Goal: Task Accomplishment & Management: Use online tool/utility

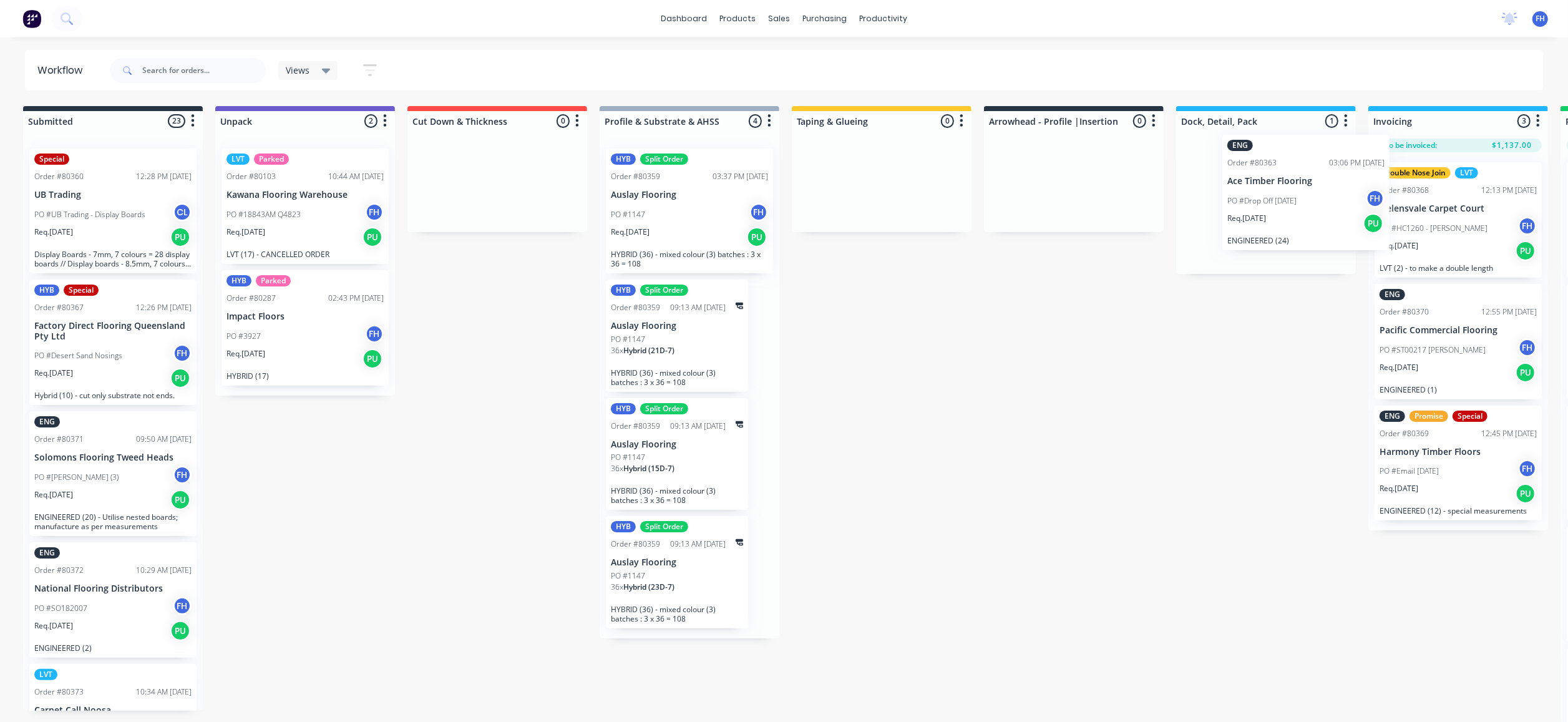
click at [1372, 196] on div "Submitted 23 Summaries Total order value Invoiced to date To be invoiced Specia…" at bounding box center [1118, 415] width 2262 height 619
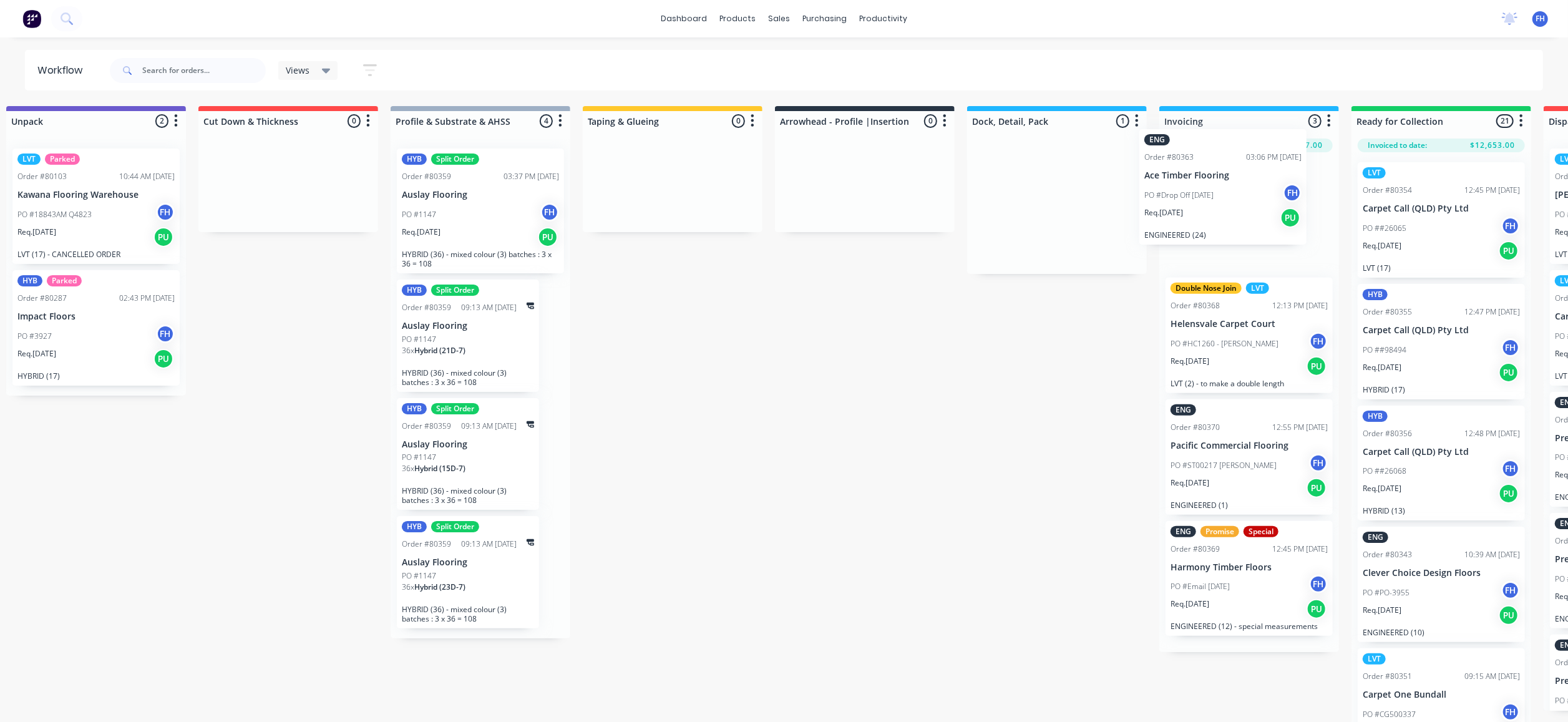
scroll to position [0, 218]
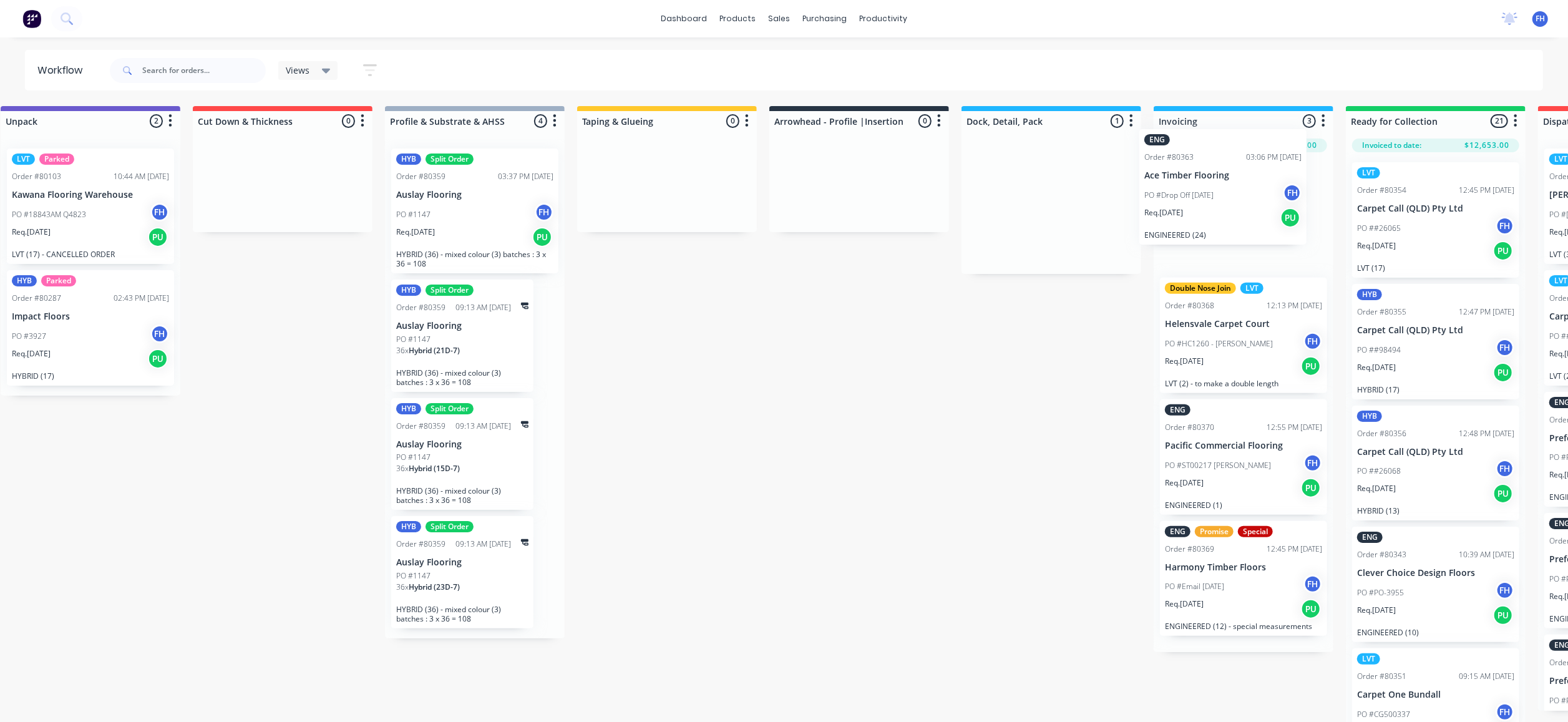
drag, startPoint x: 1291, startPoint y: 226, endPoint x: 1243, endPoint y: 200, distance: 54.6
click at [1249, 203] on div "Submitted 23 Summaries Total order value Invoiced to date To be invoiced Specia…" at bounding box center [903, 415] width 2262 height 619
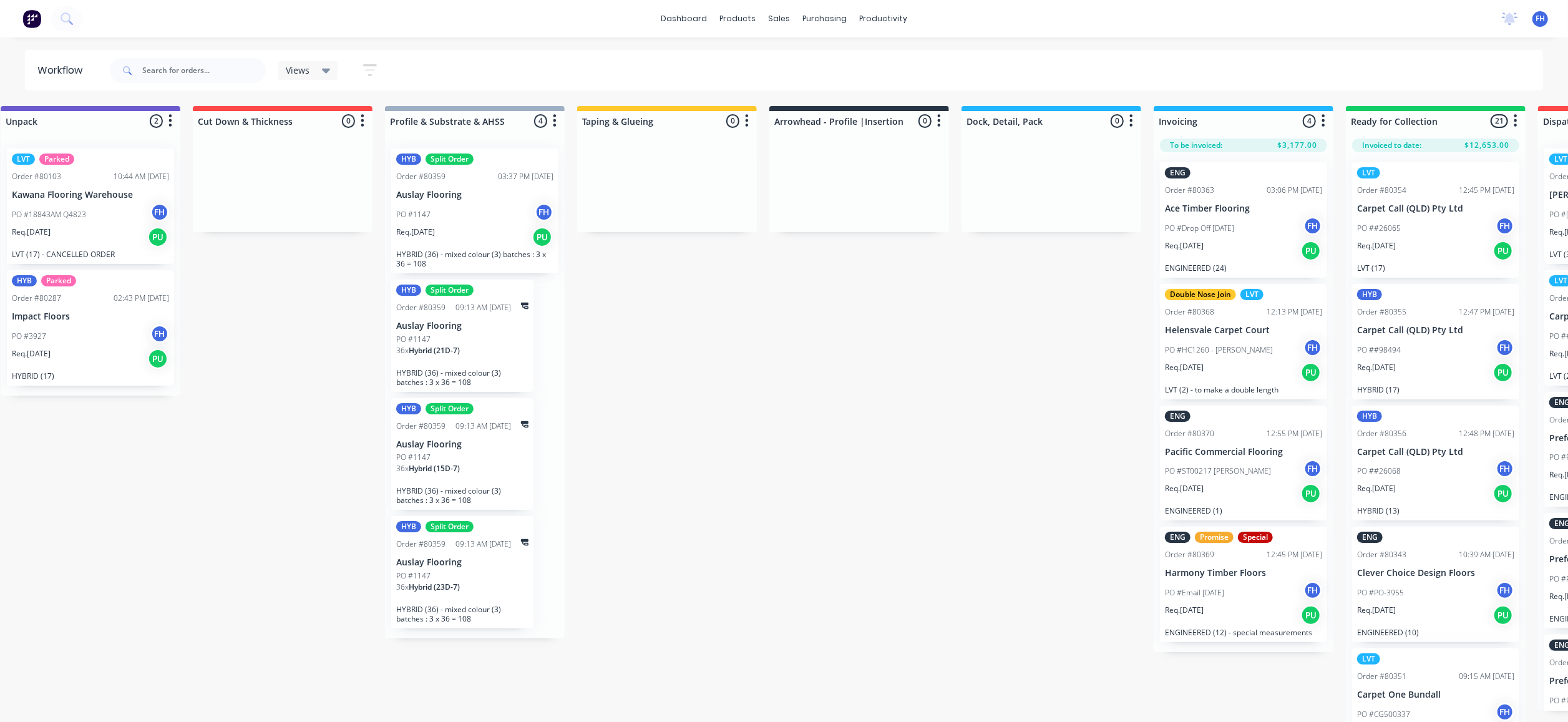
click at [128, 66] on icon at bounding box center [126, 70] width 7 height 7
click at [140, 58] on span at bounding box center [126, 70] width 32 height 25
click at [149, 76] on input "text" at bounding box center [204, 70] width 123 height 25
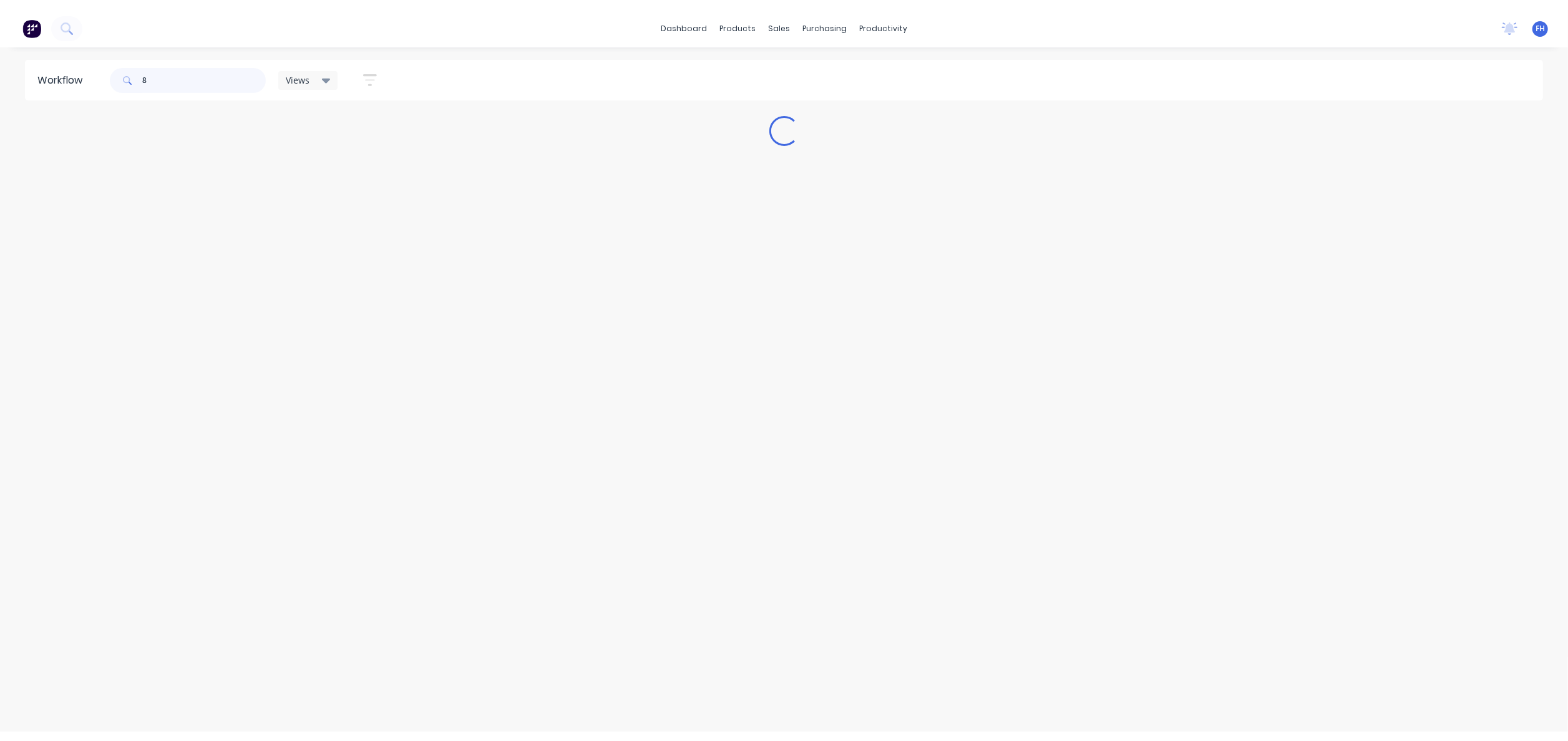
scroll to position [0, 0]
type input "80"
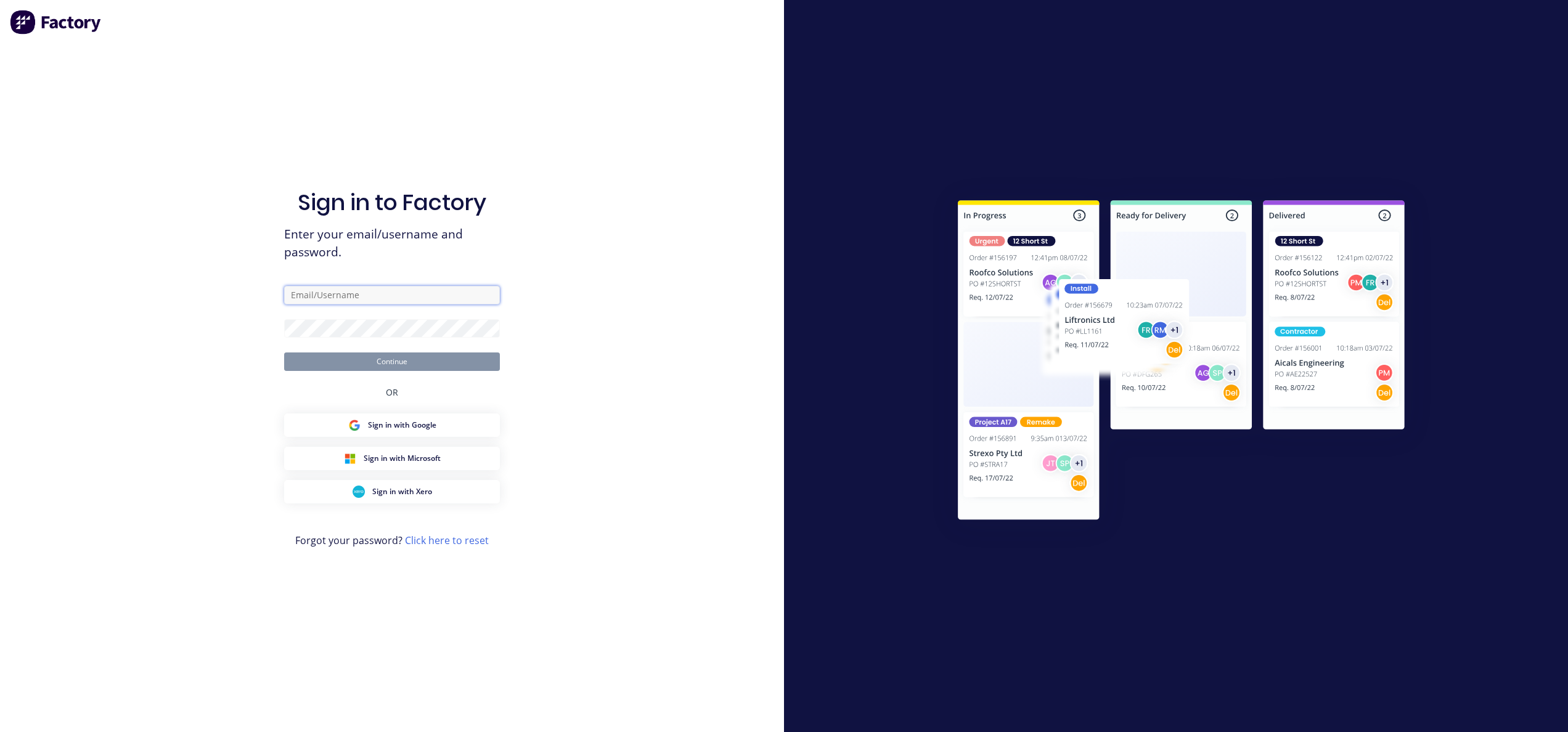
type input "[EMAIL_ADDRESS][DOMAIN_NAME]"
click at [395, 360] on button "Continue" at bounding box center [392, 361] width 216 height 19
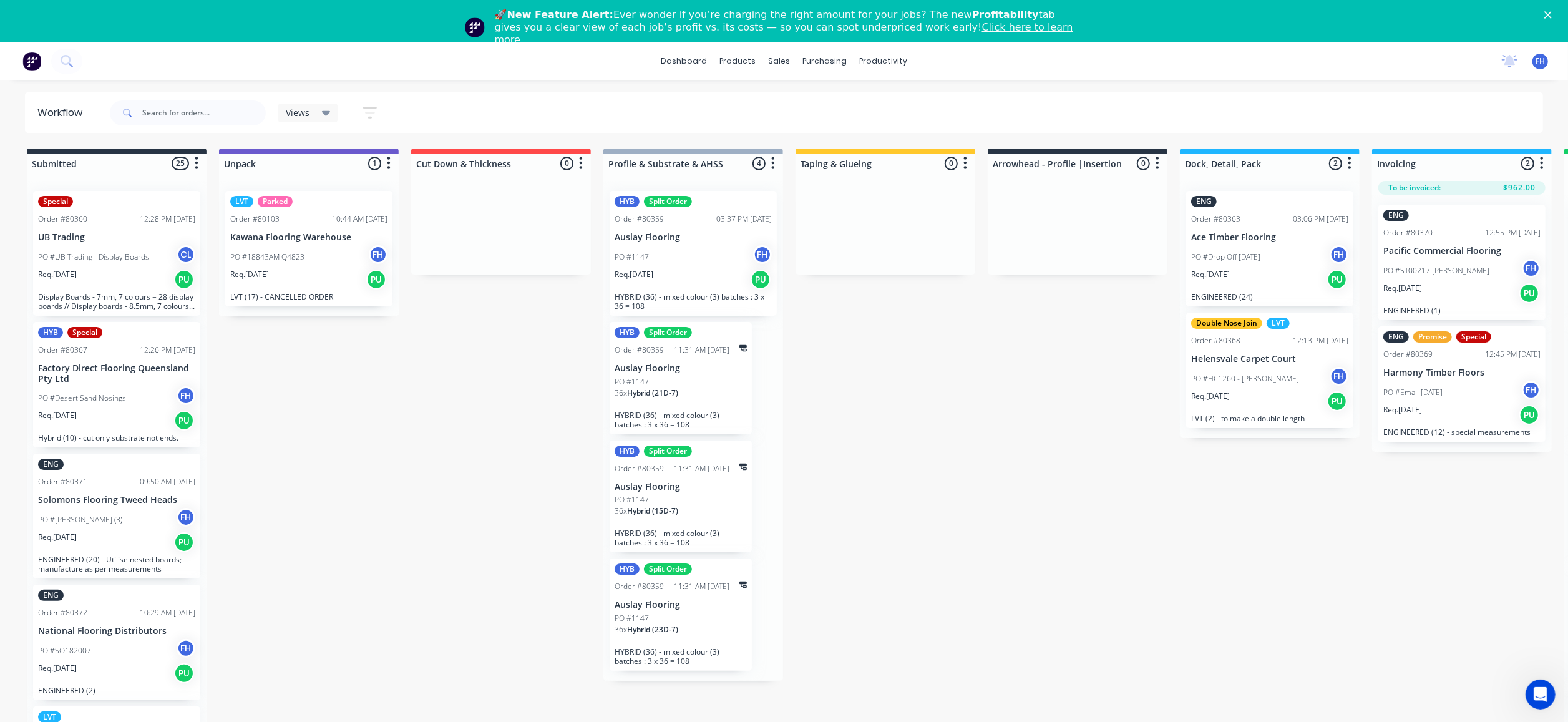
click at [130, 109] on icon at bounding box center [127, 112] width 8 height 8
click at [140, 111] on span at bounding box center [126, 113] width 32 height 25
click at [123, 109] on icon at bounding box center [127, 112] width 8 height 8
click at [150, 106] on input "text" at bounding box center [204, 113] width 123 height 25
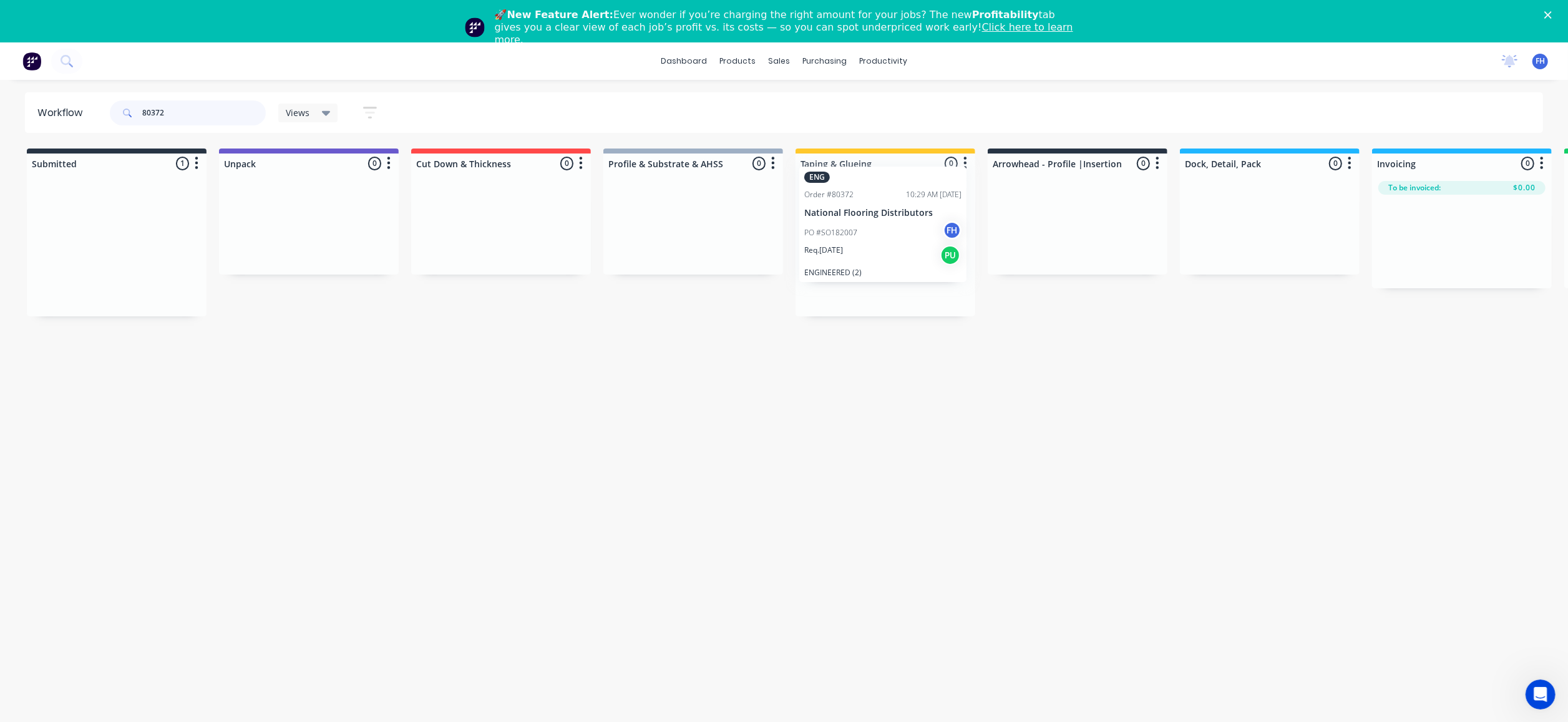
drag, startPoint x: 99, startPoint y: 295, endPoint x: 847, endPoint y: 266, distance: 748.6
click at [862, 262] on div "Submitted 1 Summaries Total order value Invoiced to date To be invoiced ENG Ord…" at bounding box center [1122, 233] width 2262 height 168
drag, startPoint x: 109, startPoint y: 266, endPoint x: 882, endPoint y: 248, distance: 773.2
click at [902, 251] on div "Submitted 1 Summaries Total order value Invoiced to date To be invoiced ENG Ord…" at bounding box center [1122, 233] width 2262 height 168
type input "8"
